Goal: Task Accomplishment & Management: Manage account settings

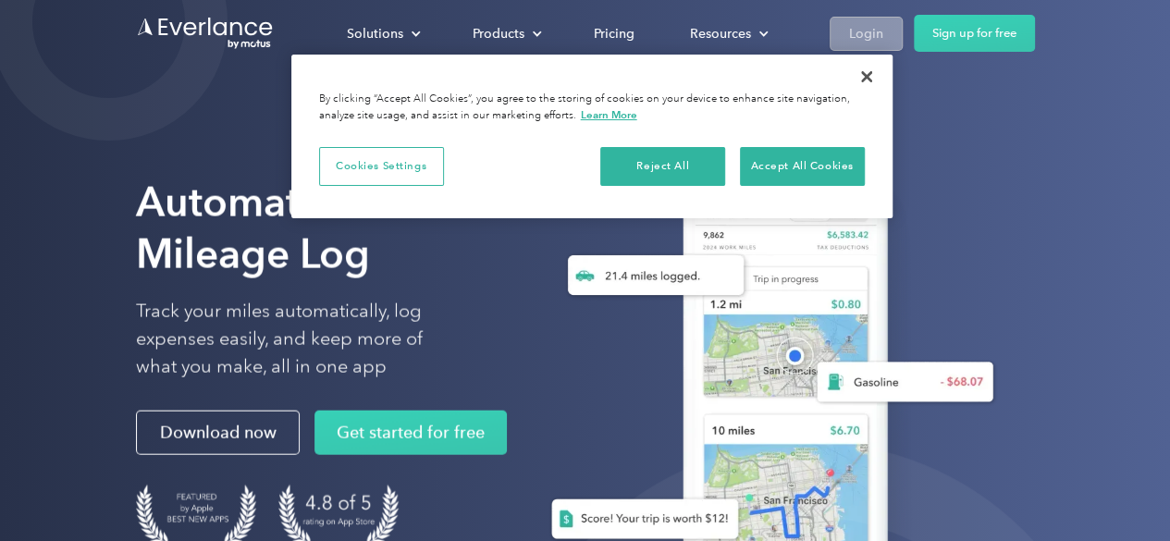
click at [863, 36] on div "Login" at bounding box center [866, 33] width 34 height 23
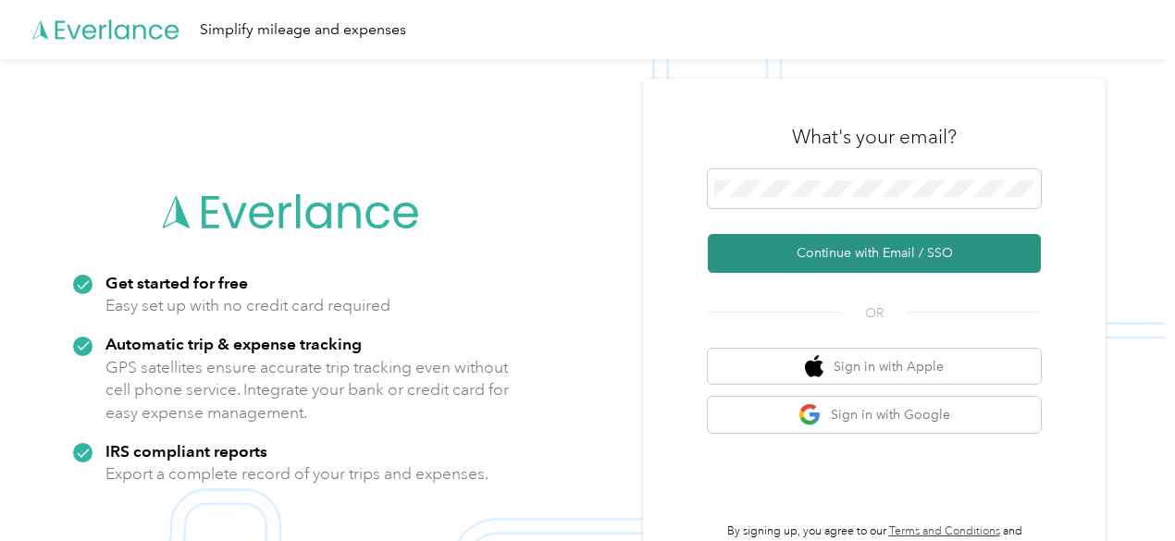
click at [866, 253] on button "Continue with Email / SSO" at bounding box center [874, 253] width 333 height 39
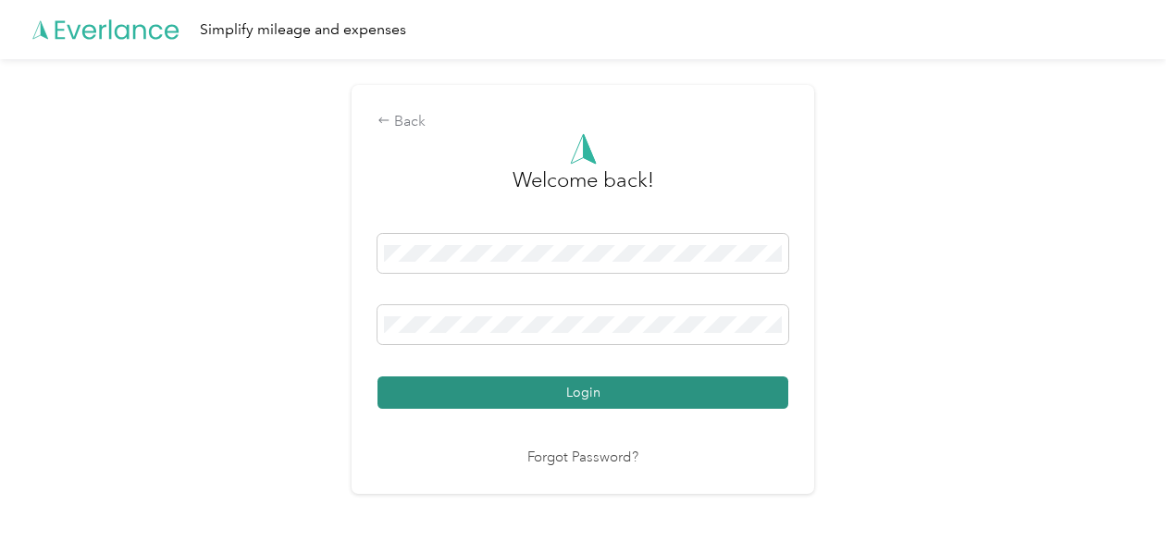
click at [669, 401] on button "Login" at bounding box center [582, 393] width 411 height 32
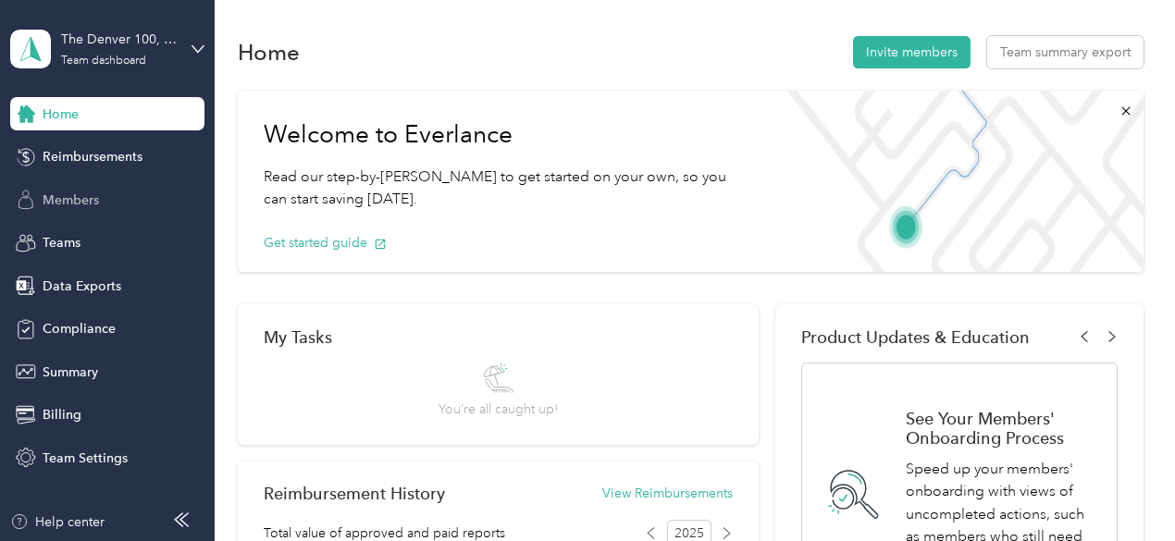
click at [77, 202] on span "Members" at bounding box center [71, 200] width 56 height 19
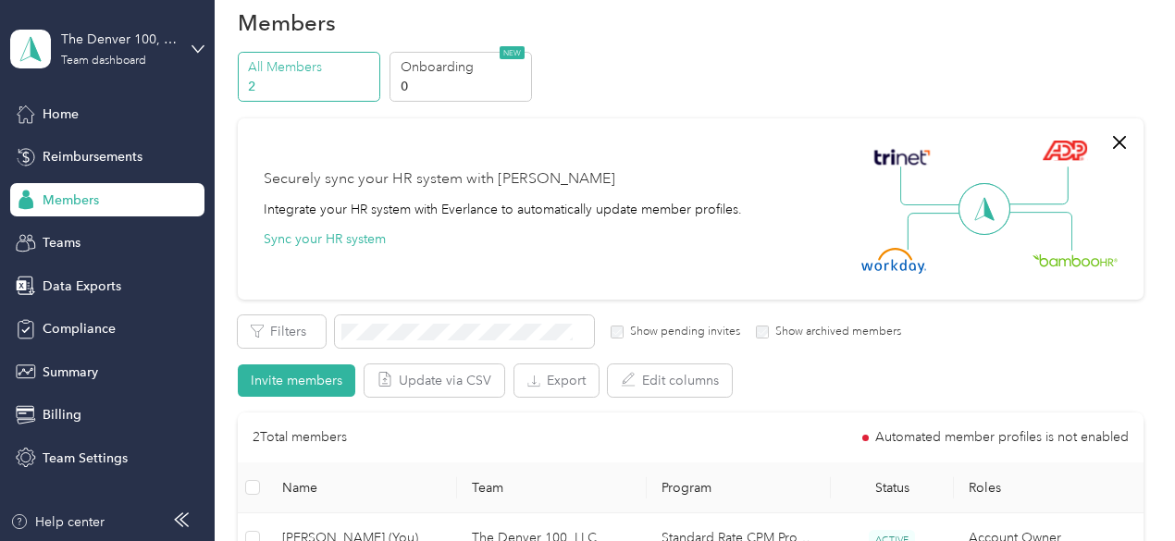
scroll to position [31, 0]
click at [80, 415] on div "Billing" at bounding box center [107, 415] width 194 height 33
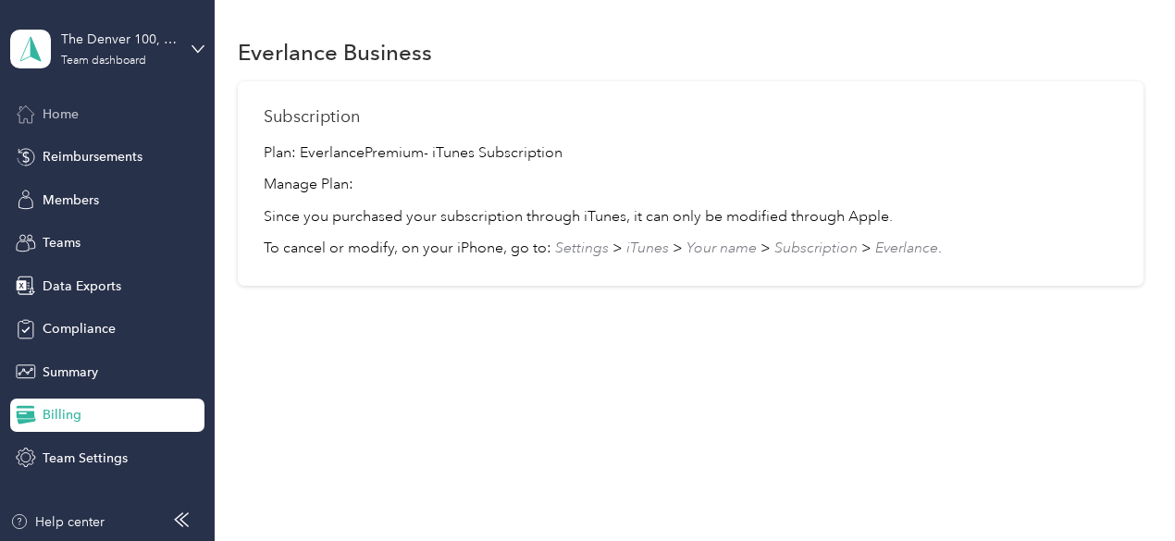
click at [66, 114] on span "Home" at bounding box center [61, 114] width 36 height 19
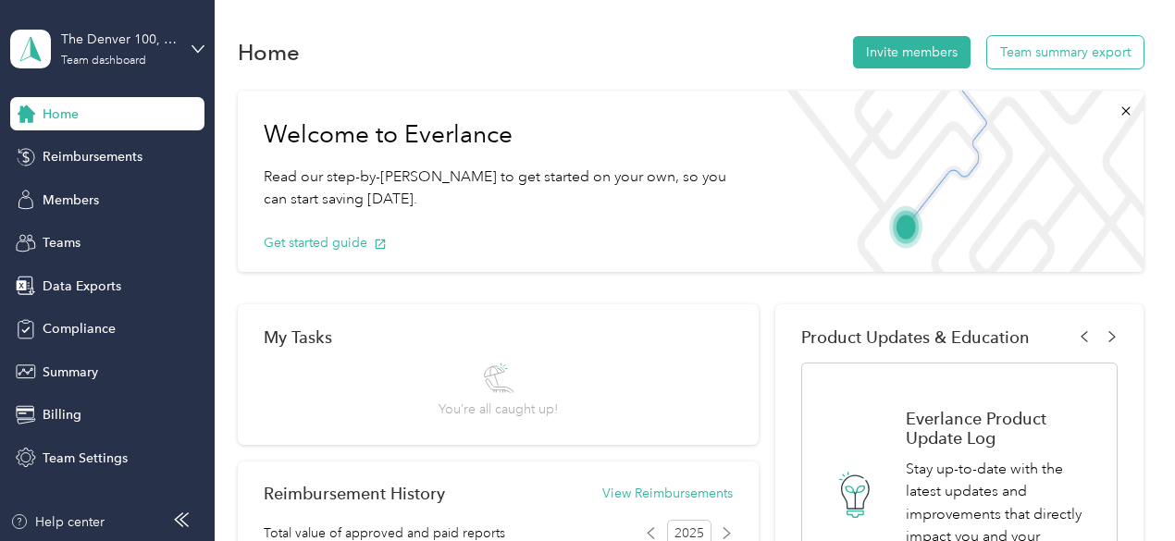
click at [1053, 56] on button "Team summary export" at bounding box center [1065, 52] width 156 height 32
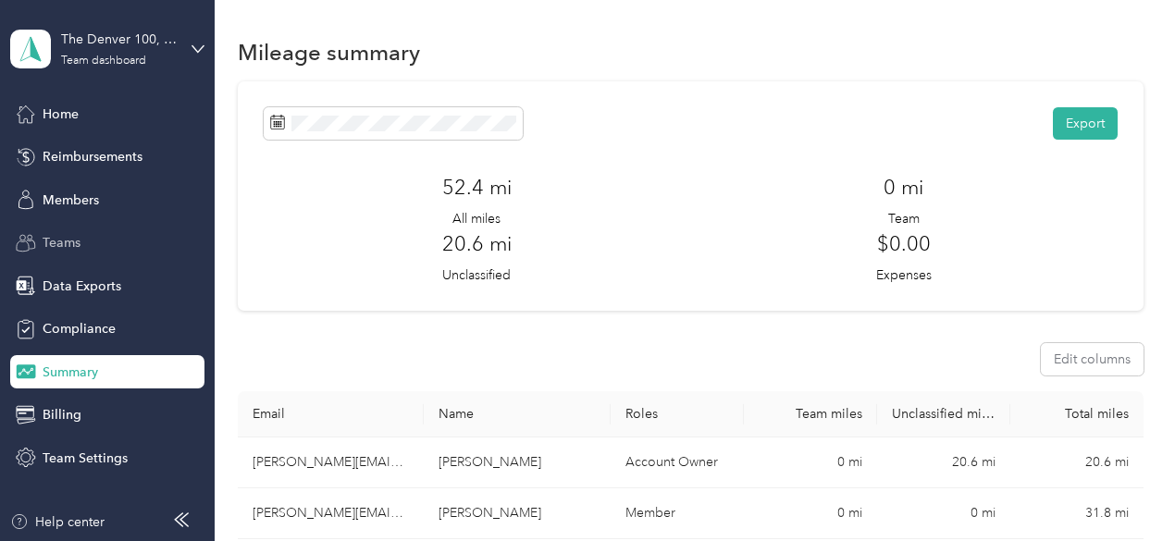
click at [46, 241] on span "Teams" at bounding box center [62, 242] width 38 height 19
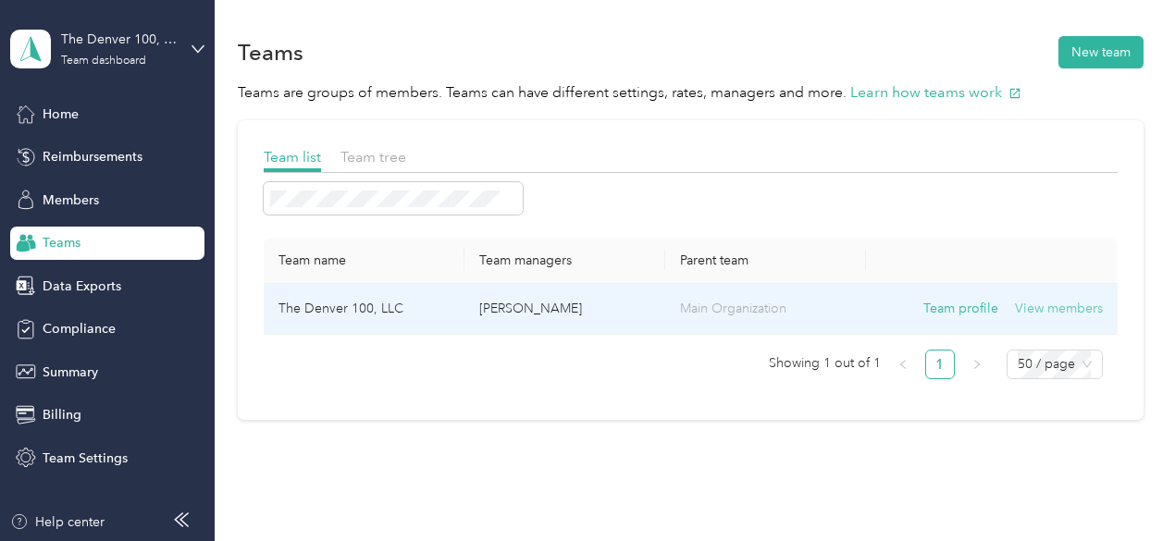
click at [1049, 313] on button "View members" at bounding box center [1059, 309] width 88 height 20
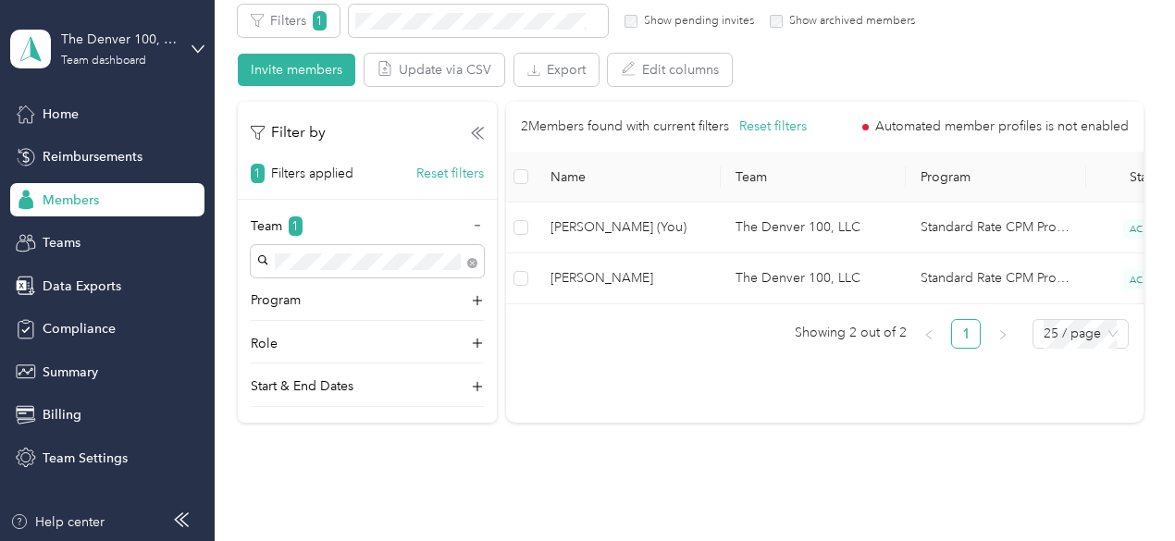
scroll to position [342, 0]
click at [60, 239] on span "Teams" at bounding box center [62, 242] width 38 height 19
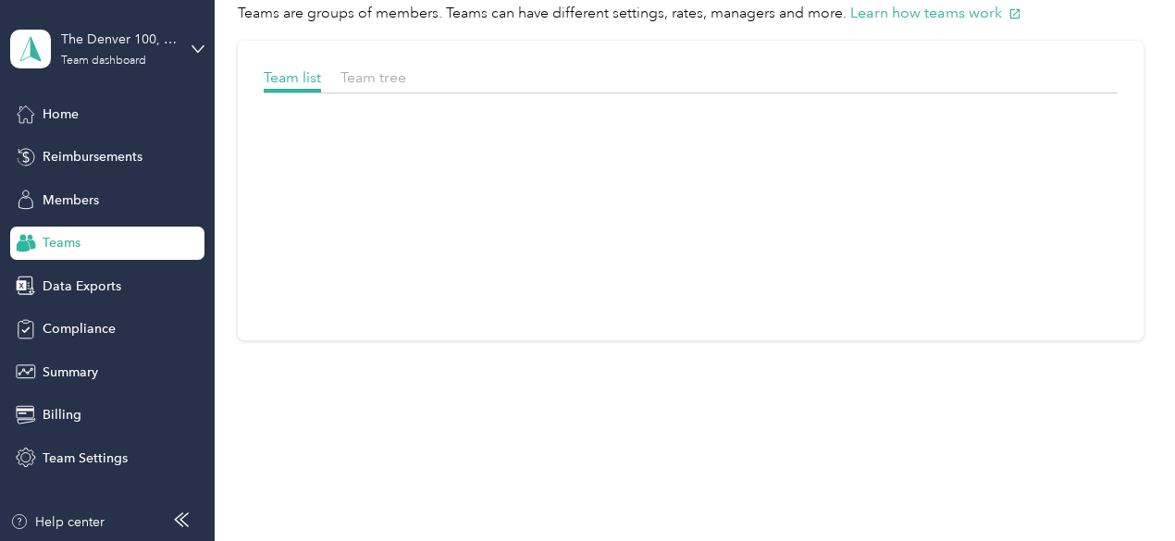
scroll to position [78, 0]
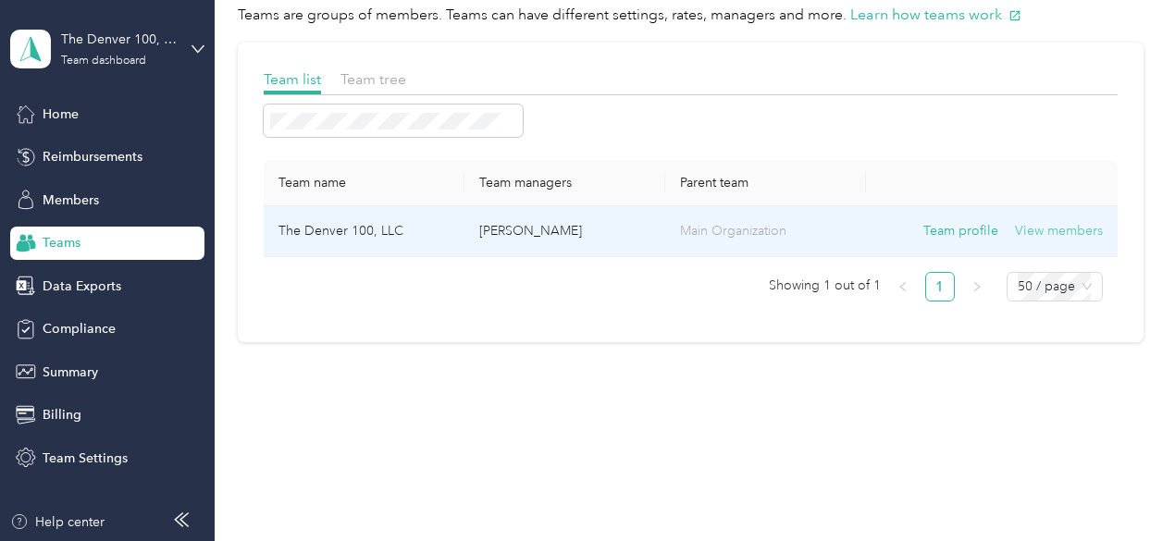
click at [1066, 230] on button "View members" at bounding box center [1059, 231] width 88 height 20
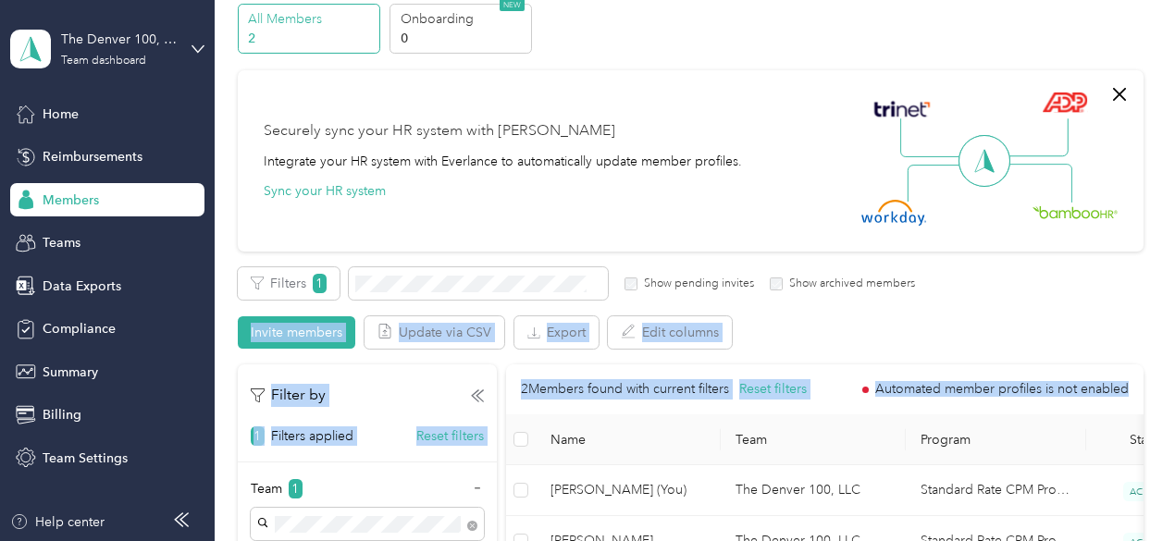
drag, startPoint x: 1160, startPoint y: 304, endPoint x: 1131, endPoint y: 393, distance: 93.6
click at [1132, 395] on div "Members All Members 2 Onboarding 0 NEW Securely sync your HR system with Everla…" at bounding box center [690, 362] width 951 height 880
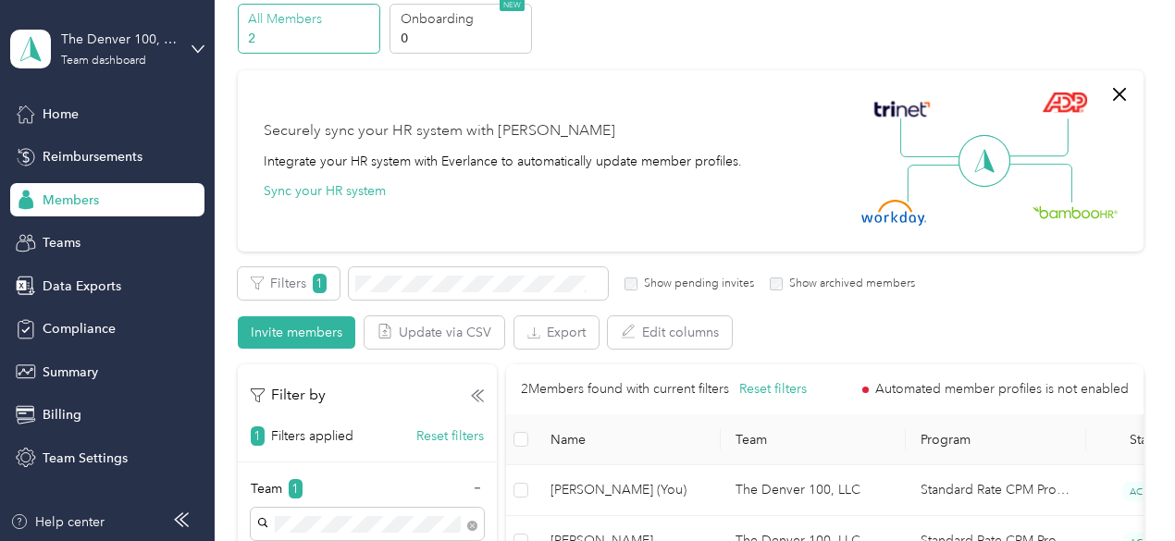
click at [1103, 302] on div "Filters 1 Show pending invites Show archived members Invite members Update via …" at bounding box center [691, 307] width 906 height 81
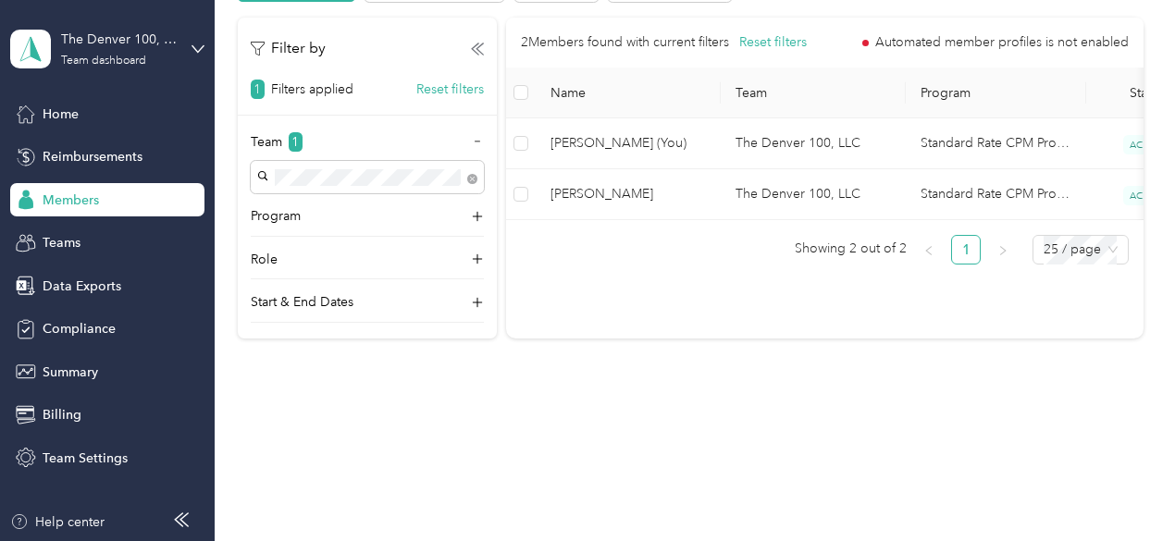
scroll to position [427, 0]
click at [54, 414] on span "Billing" at bounding box center [62, 414] width 39 height 19
